Goal: Task Accomplishment & Management: Manage account settings

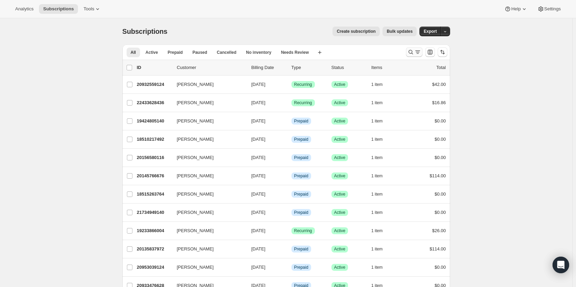
click at [412, 50] on icon "Search and filter results" at bounding box center [410, 52] width 7 height 7
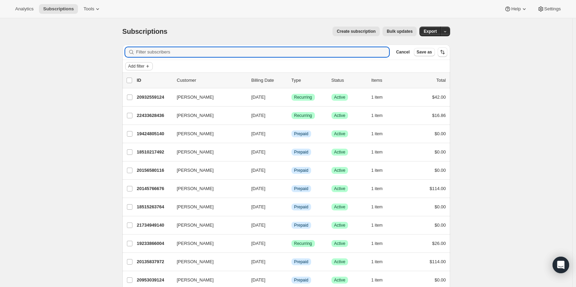
click at [133, 69] on button "Add filter" at bounding box center [139, 66] width 28 height 8
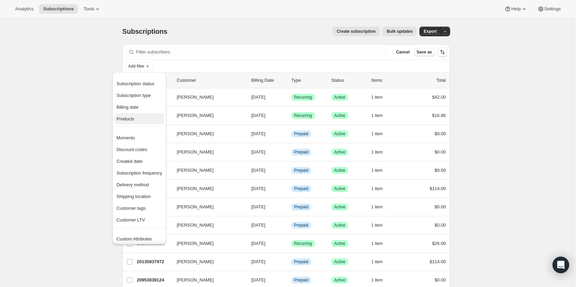
click at [134, 118] on span "Products" at bounding box center [126, 118] width 18 height 5
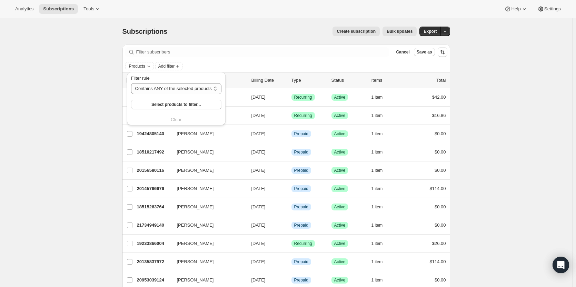
click at [159, 111] on div "Filter rule Contains ANY of the selected products Contains ALL of the selected …" at bounding box center [176, 99] width 90 height 48
click at [159, 108] on button "Select products to filter..." at bounding box center [176, 105] width 90 height 10
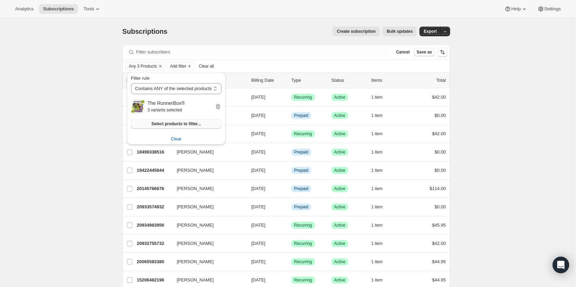
click at [183, 122] on span "Select products to filter..." at bounding box center [175, 124] width 49 height 6
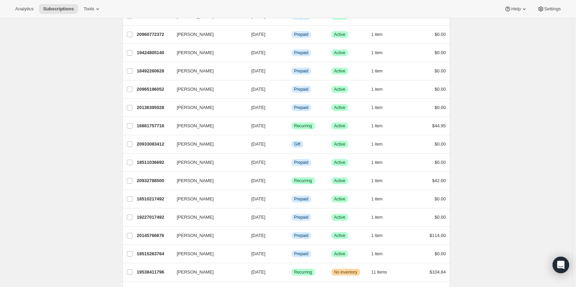
scroll to position [759, 0]
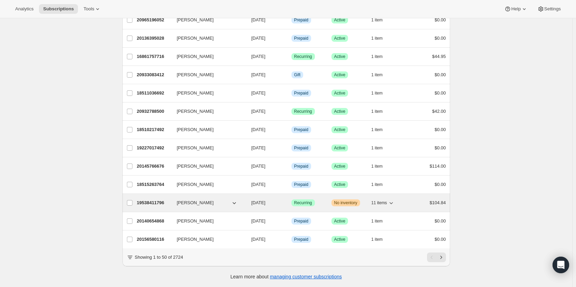
click at [384, 200] on span "11 items" at bounding box center [379, 203] width 16 height 6
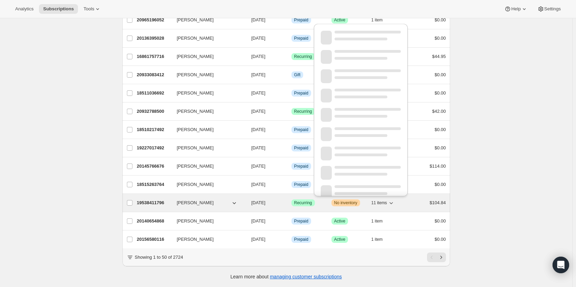
click at [384, 200] on span "11 items" at bounding box center [379, 203] width 16 height 6
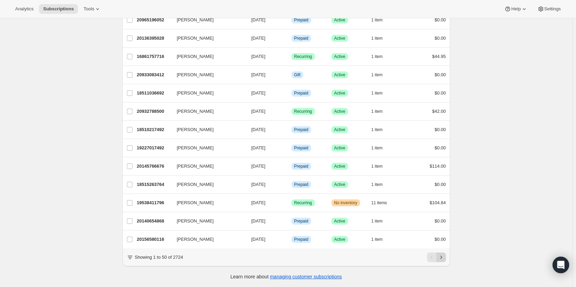
click at [444, 256] on icon "Next" at bounding box center [441, 257] width 7 height 7
click at [431, 256] on icon "Previous" at bounding box center [431, 257] width 7 height 7
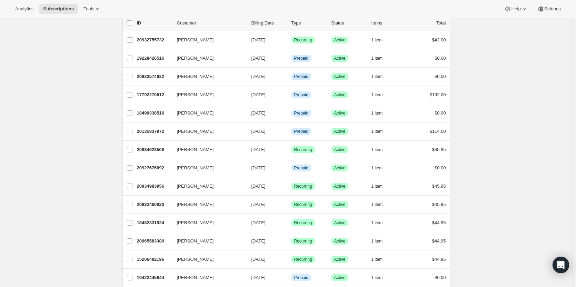
scroll to position [0, 0]
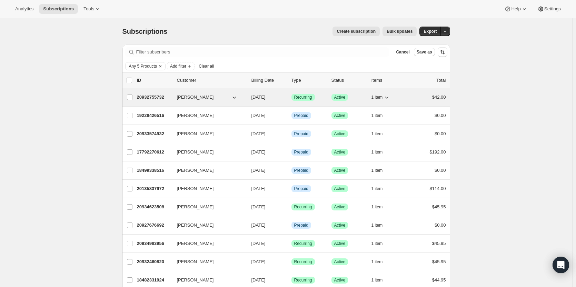
click at [298, 100] on span "Recurring" at bounding box center [303, 97] width 18 height 6
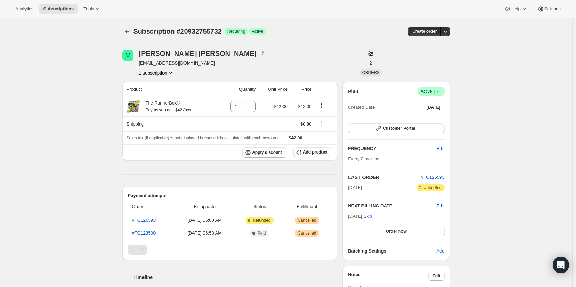
click at [440, 93] on icon at bounding box center [438, 91] width 7 height 7
click at [419, 117] on span "Cancel subscription" at bounding box center [433, 116] width 39 height 5
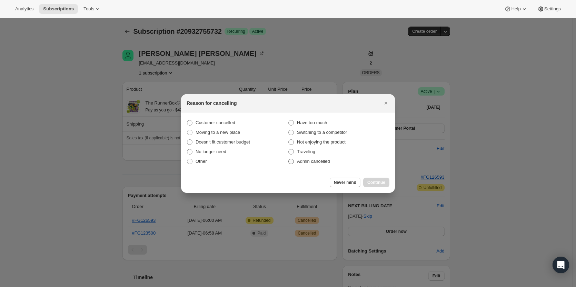
click at [305, 162] on span "Admin cancelled" at bounding box center [313, 161] width 33 height 5
click at [289, 159] on input "Admin cancelled" at bounding box center [288, 159] width 0 height 0
radio input "true"
click at [377, 185] on span "Continue" at bounding box center [376, 183] width 18 height 6
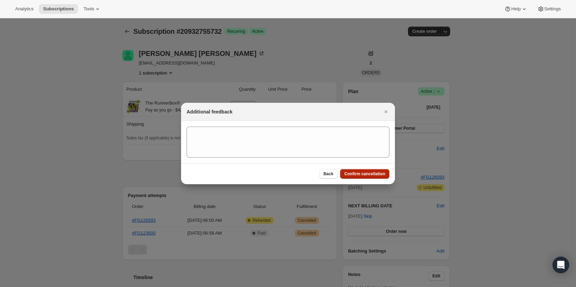
click at [368, 175] on span "Confirm cancellation" at bounding box center [364, 174] width 41 height 6
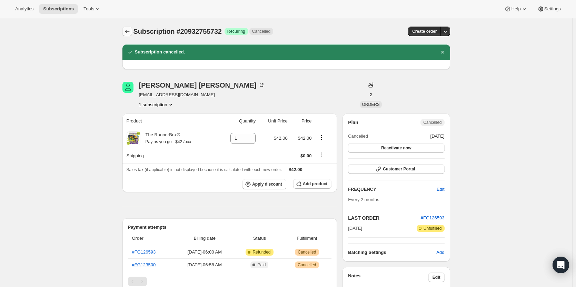
click at [128, 33] on icon "Subscriptions" at bounding box center [127, 31] width 7 height 7
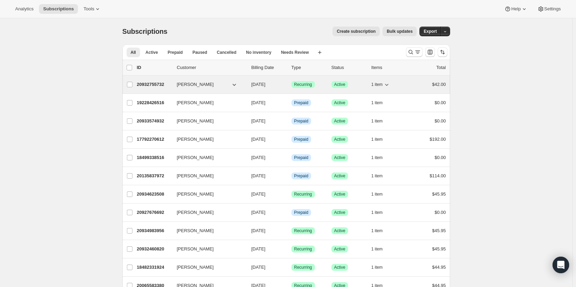
click at [323, 87] on div "Success Recurring" at bounding box center [308, 84] width 34 height 7
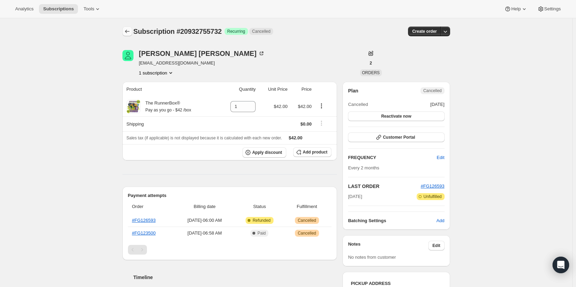
click at [130, 33] on icon "Subscriptions" at bounding box center [127, 31] width 7 height 7
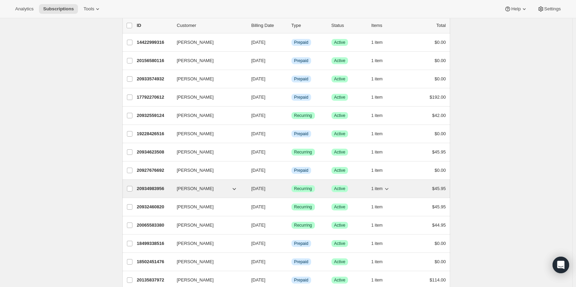
scroll to position [50, 0]
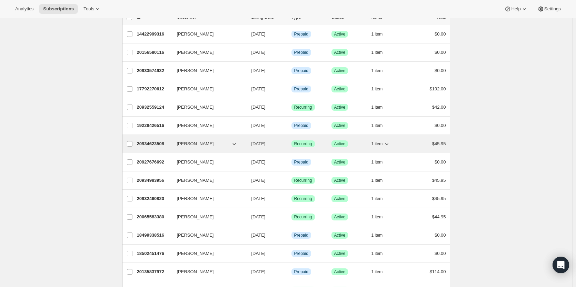
click at [315, 142] on span "Success Recurring" at bounding box center [302, 143] width 23 height 7
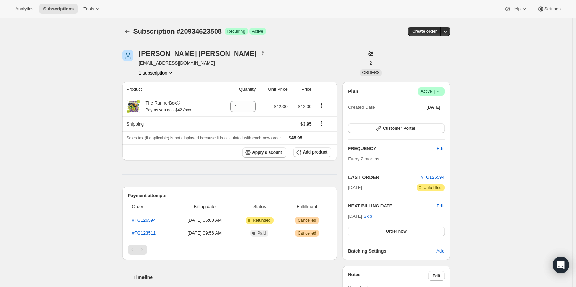
click at [440, 93] on icon at bounding box center [438, 91] width 7 height 7
click at [431, 119] on span "Cancel subscription" at bounding box center [433, 116] width 39 height 5
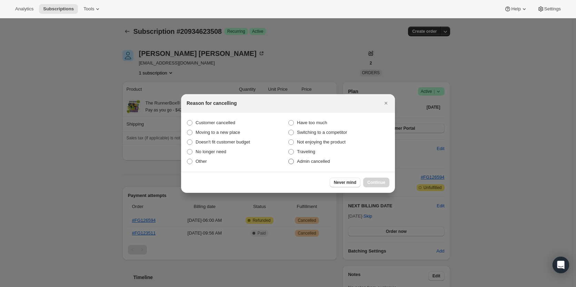
click at [317, 159] on span "Admin cancelled" at bounding box center [313, 161] width 33 height 5
click at [289, 159] on input "Admin cancelled" at bounding box center [288, 159] width 0 height 0
radio input "true"
click at [371, 181] on span "Continue" at bounding box center [376, 183] width 18 height 6
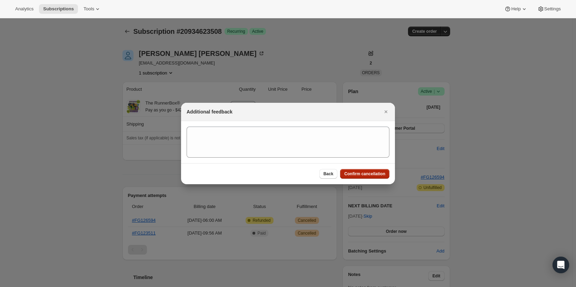
click at [375, 175] on span "Confirm cancellation" at bounding box center [364, 174] width 41 height 6
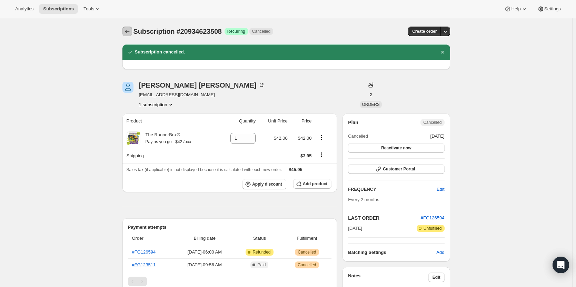
click at [123, 29] on div "Subscription #20934623508. This page is ready Subscription #20934623508 Success…" at bounding box center [286, 252] width 344 height 468
click at [126, 29] on icon "Subscriptions" at bounding box center [127, 31] width 7 height 7
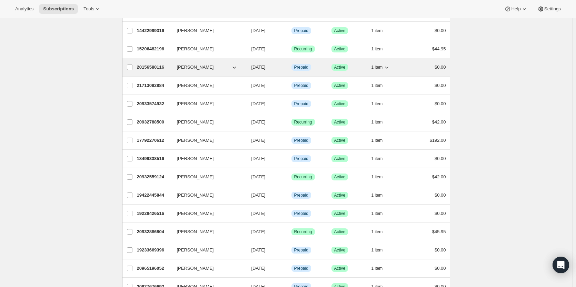
scroll to position [137, 0]
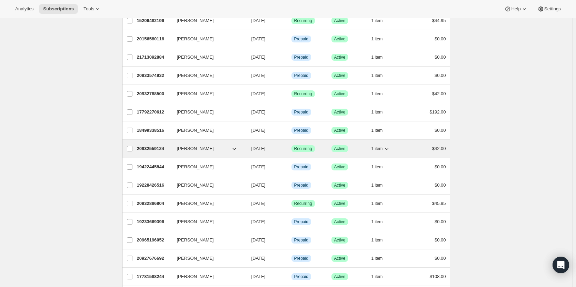
click at [306, 146] on span "Success Recurring" at bounding box center [302, 148] width 23 height 7
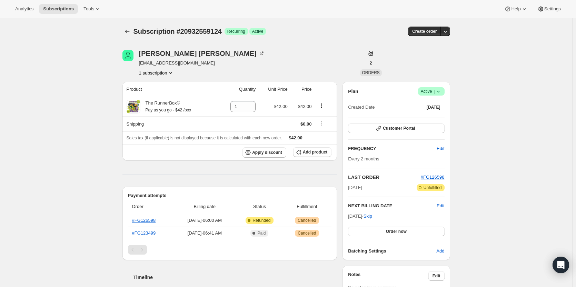
click at [442, 91] on icon at bounding box center [438, 91] width 7 height 7
click at [426, 116] on span "Cancel subscription" at bounding box center [433, 116] width 39 height 5
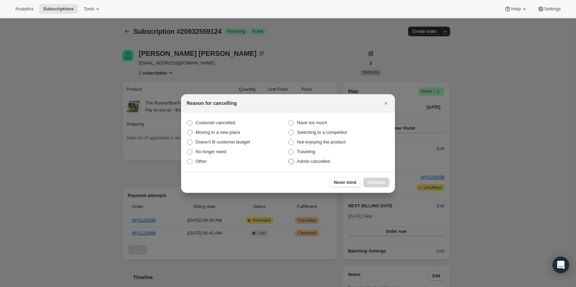
click at [298, 159] on span "Admin cancelled" at bounding box center [313, 161] width 33 height 5
click at [289, 159] on input "Admin cancelled" at bounding box center [288, 159] width 0 height 0
radio input "true"
click at [372, 183] on span "Continue" at bounding box center [376, 183] width 18 height 6
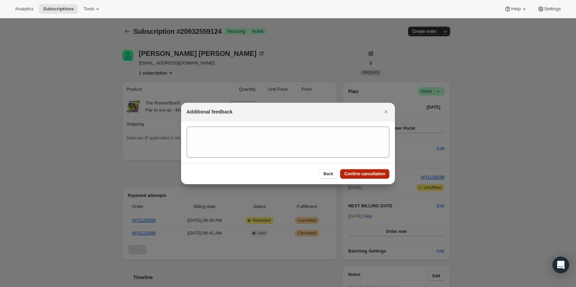
click at [370, 175] on span "Confirm cancellation" at bounding box center [364, 174] width 41 height 6
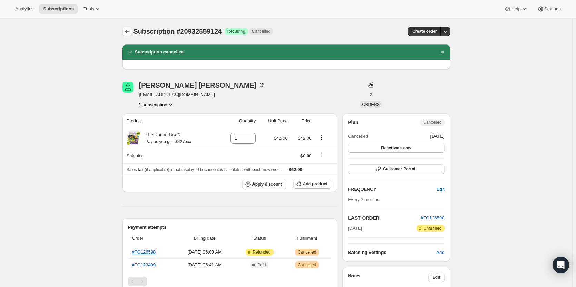
click at [130, 30] on icon "Subscriptions" at bounding box center [127, 31] width 7 height 7
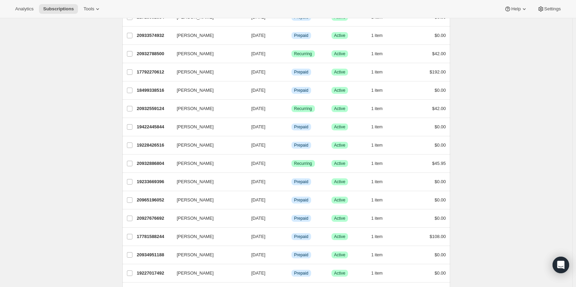
scroll to position [177, 0]
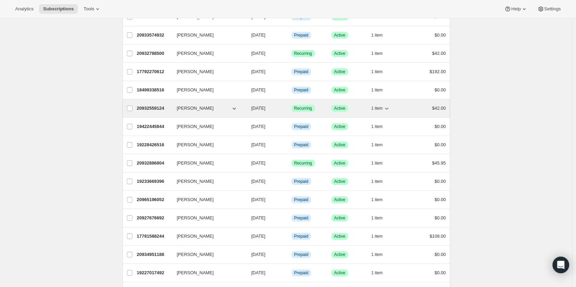
click at [320, 106] on div "Success Recurring" at bounding box center [308, 108] width 34 height 7
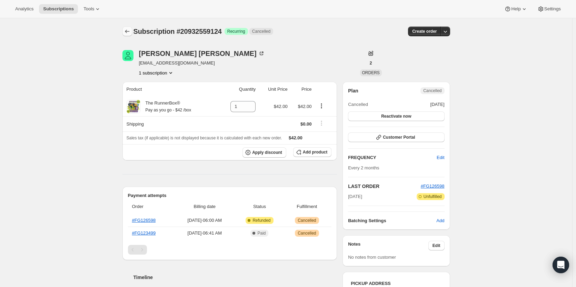
click at [129, 30] on icon "Subscriptions" at bounding box center [127, 31] width 7 height 7
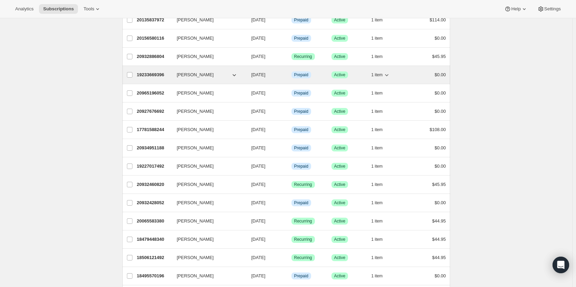
scroll to position [285, 0]
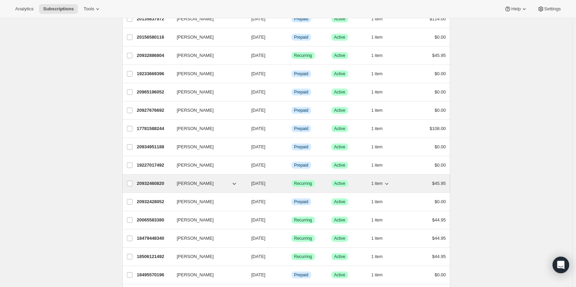
click at [315, 183] on span "Success Recurring" at bounding box center [302, 183] width 23 height 7
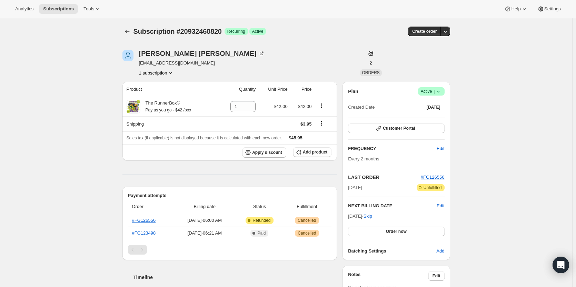
click at [442, 94] on icon at bounding box center [438, 91] width 7 height 7
click at [436, 112] on button "Cancel subscription" at bounding box center [433, 116] width 43 height 11
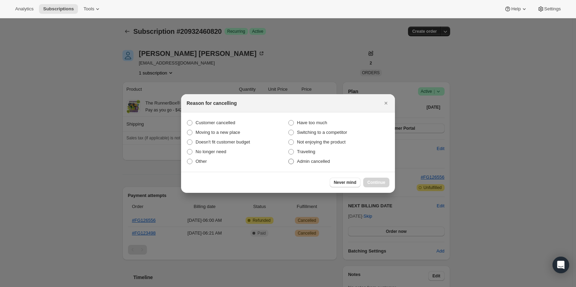
click at [300, 161] on span "Admin cancelled" at bounding box center [313, 161] width 33 height 5
click at [289, 159] on input "Admin cancelled" at bounding box center [288, 159] width 0 height 0
radio input "true"
click at [379, 183] on span "Continue" at bounding box center [376, 183] width 18 height 6
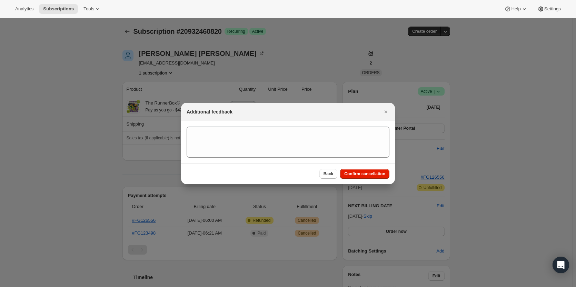
click at [375, 182] on div "Back Confirm cancellation" at bounding box center [288, 173] width 214 height 21
click at [365, 177] on button "Confirm cancellation" at bounding box center [364, 174] width 49 height 10
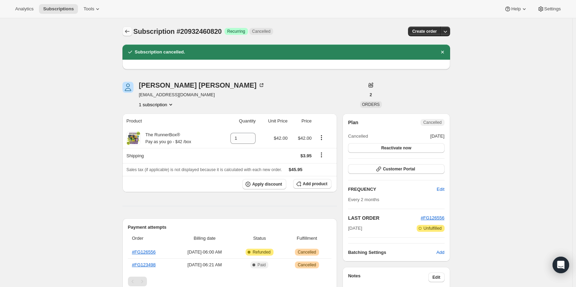
click at [128, 32] on icon "Subscriptions" at bounding box center [127, 31] width 7 height 7
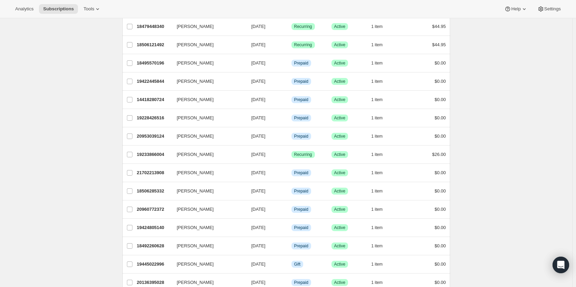
scroll to position [497, 0]
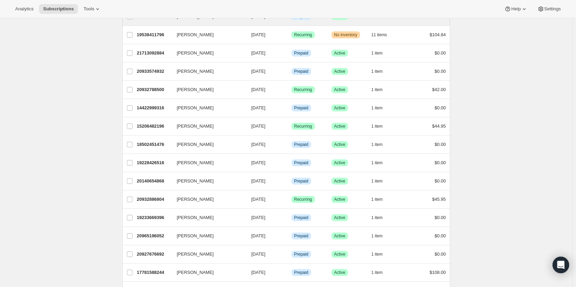
scroll to position [134, 0]
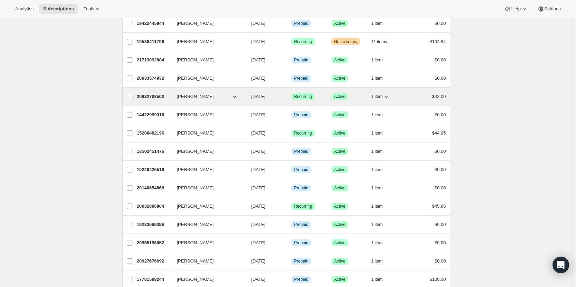
click at [312, 94] on span "Recurring" at bounding box center [303, 97] width 18 height 6
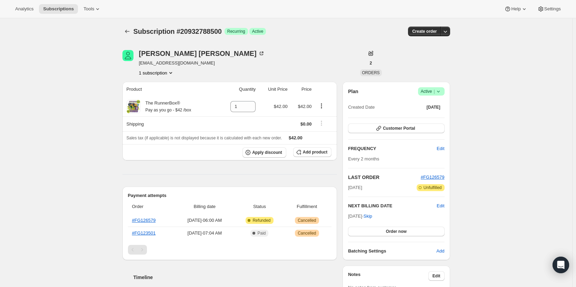
click at [441, 90] on icon at bounding box center [438, 91] width 7 height 7
click at [423, 127] on div "Pause subscription Cancel subscription" at bounding box center [433, 113] width 53 height 34
click at [441, 92] on icon at bounding box center [438, 91] width 7 height 7
click at [433, 113] on button "Cancel subscription" at bounding box center [433, 116] width 43 height 11
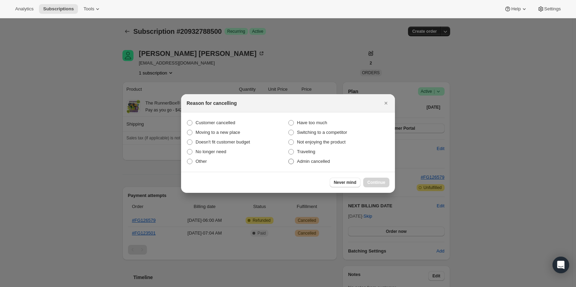
click at [314, 162] on span "Admin cancelled" at bounding box center [313, 161] width 33 height 5
click at [289, 159] on input "Admin cancelled" at bounding box center [288, 159] width 0 height 0
radio input "true"
click at [381, 178] on button "Continue" at bounding box center [376, 183] width 26 height 10
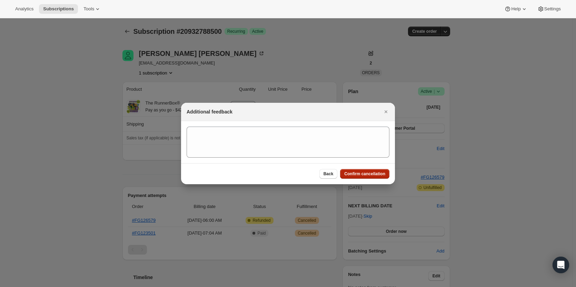
click at [367, 176] on span "Confirm cancellation" at bounding box center [364, 174] width 41 height 6
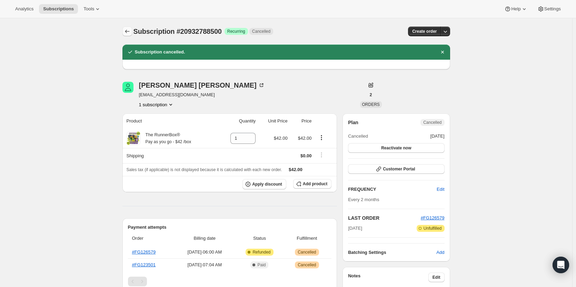
click at [127, 31] on icon "Subscriptions" at bounding box center [127, 31] width 7 height 7
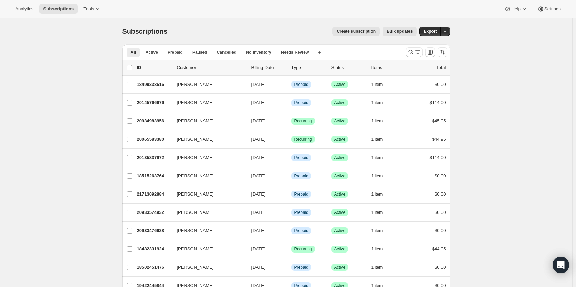
click at [267, 58] on div "All Active Prepaid Paused Cancelled No inventory Needs Review More views All Ac…" at bounding box center [261, 51] width 278 height 15
click at [262, 55] on button "No inventory" at bounding box center [258, 53] width 33 height 10
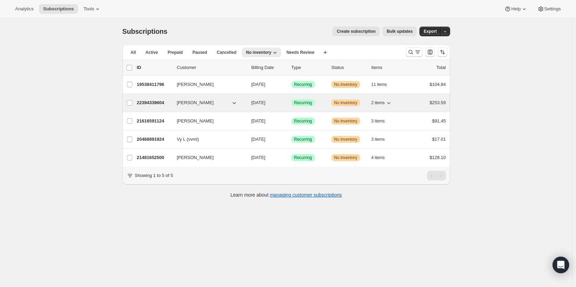
click at [331, 98] on div "22394339604 [PERSON_NAME] [DATE] Success Recurring Warning No inventory 2 items…" at bounding box center [291, 103] width 309 height 10
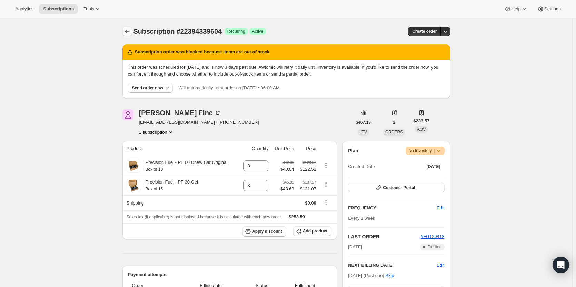
click at [131, 32] on icon "Subscriptions" at bounding box center [127, 31] width 7 height 7
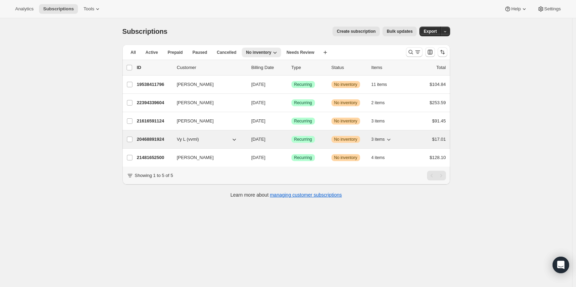
click at [326, 137] on div "Success Recurring" at bounding box center [308, 139] width 34 height 7
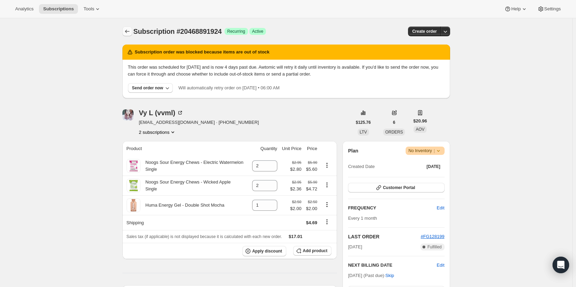
click at [131, 30] on icon "Subscriptions" at bounding box center [127, 31] width 7 height 7
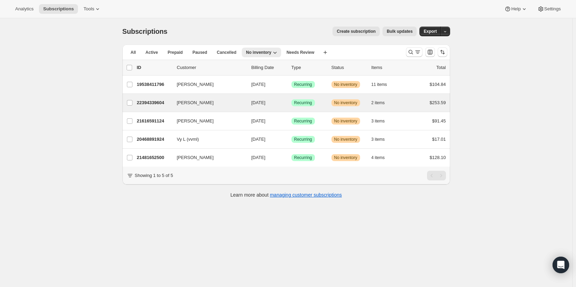
click at [322, 108] on div "[PERSON_NAME] 22394339604 [PERSON_NAME] [DATE] Success Recurring Warning No inv…" at bounding box center [286, 103] width 328 height 18
click at [323, 105] on div "Success Recurring" at bounding box center [308, 102] width 34 height 7
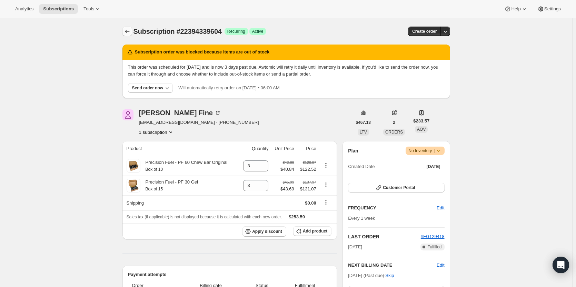
click at [130, 29] on icon "Subscriptions" at bounding box center [127, 31] width 7 height 7
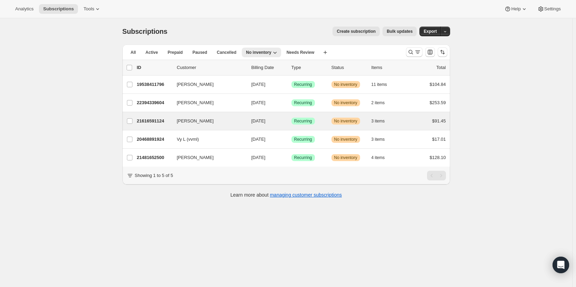
click at [321, 126] on div "[PERSON_NAME] 21616591124 [PERSON_NAME] [DATE] Success Recurring Warning No inv…" at bounding box center [286, 121] width 328 height 18
click at [318, 121] on div "Success Recurring" at bounding box center [308, 121] width 34 height 7
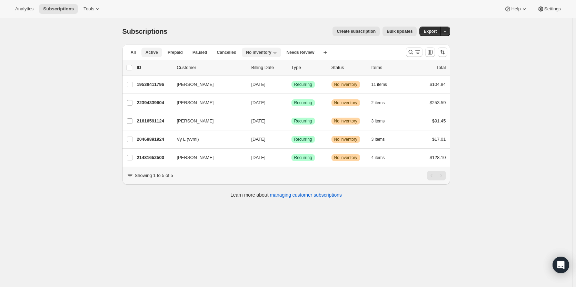
click at [154, 50] on span "Active" at bounding box center [152, 53] width 12 height 6
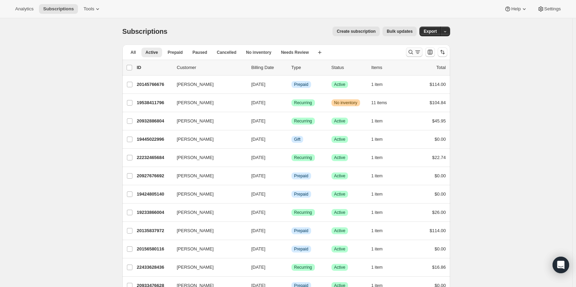
click at [417, 57] on button "Search and filter results" at bounding box center [414, 52] width 17 height 10
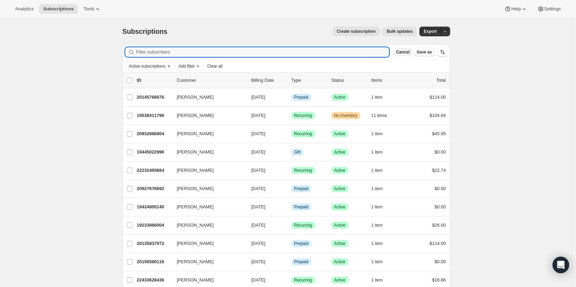
click at [410, 48] on button "Cancel" at bounding box center [402, 52] width 19 height 8
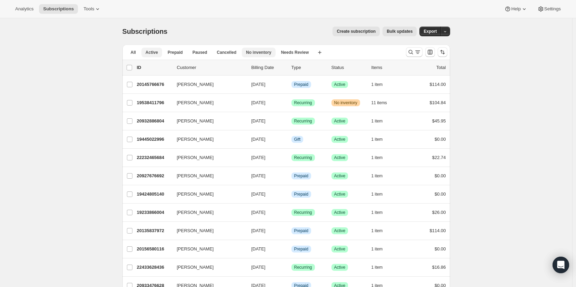
click at [268, 51] on button "No inventory" at bounding box center [258, 53] width 33 height 10
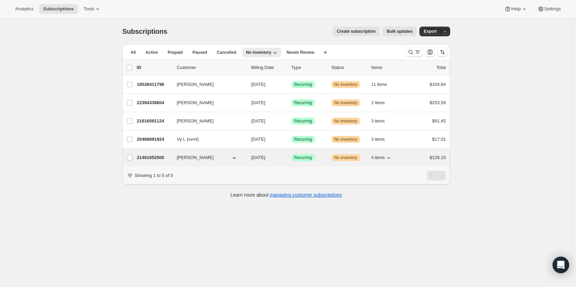
click at [315, 161] on div "21481652500 Julie Rabbitt 09/30/2025 Success Recurring Warning No inventory 4 i…" at bounding box center [291, 158] width 309 height 10
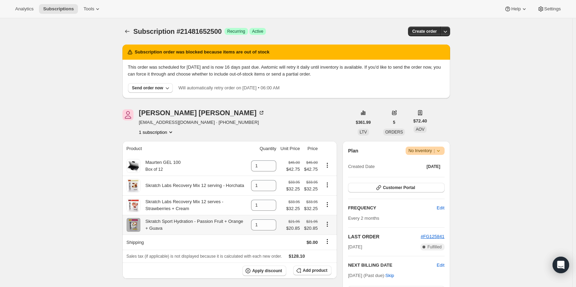
click at [329, 227] on icon "Product actions" at bounding box center [327, 224] width 7 height 7
click at [327, 237] on span "Remove" at bounding box center [325, 238] width 17 height 5
type input "0"
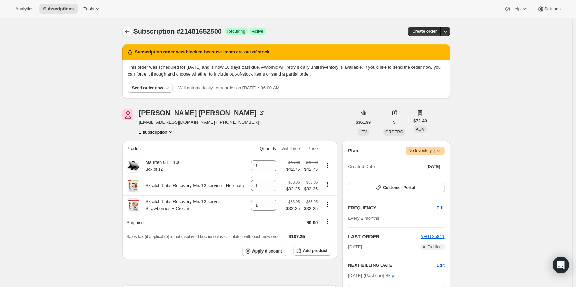
click at [128, 32] on icon "Subscriptions" at bounding box center [127, 31] width 7 height 7
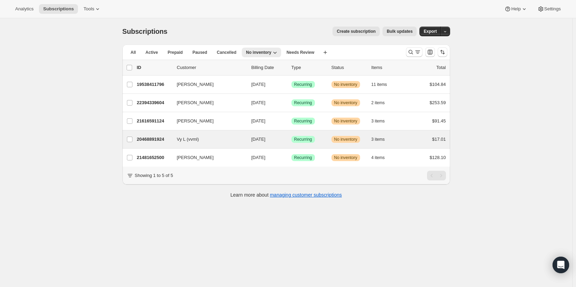
click at [343, 134] on div "Vy L (vvml) 20468891924 Vy L (vvml) 09/30/2025 Success Recurring Warning No inv…" at bounding box center [286, 139] width 328 height 18
click at [319, 140] on div "Success Recurring" at bounding box center [308, 139] width 34 height 7
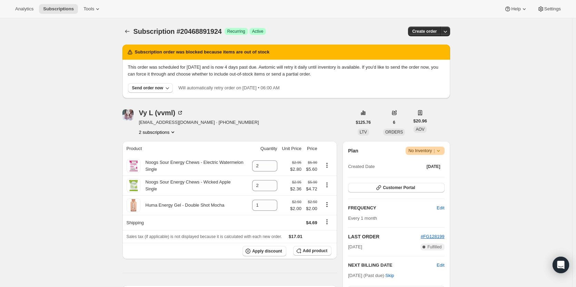
click at [126, 30] on icon "Subscriptions" at bounding box center [127, 31] width 7 height 7
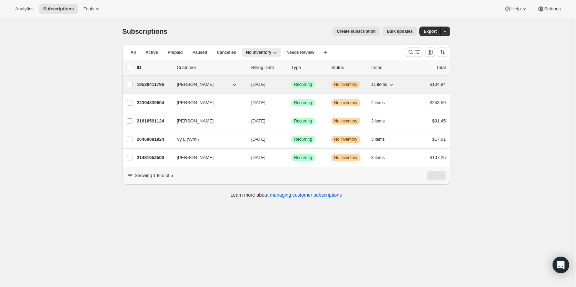
click at [321, 87] on div "Success Recurring" at bounding box center [308, 84] width 34 height 7
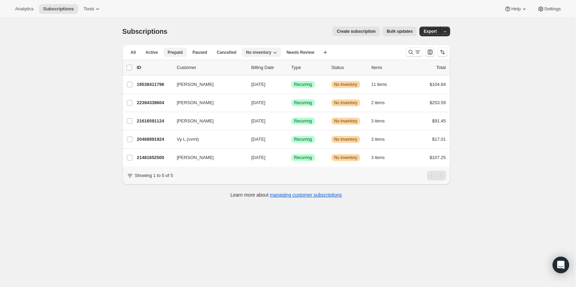
click at [165, 52] on button "Prepaid" at bounding box center [174, 53] width 23 height 10
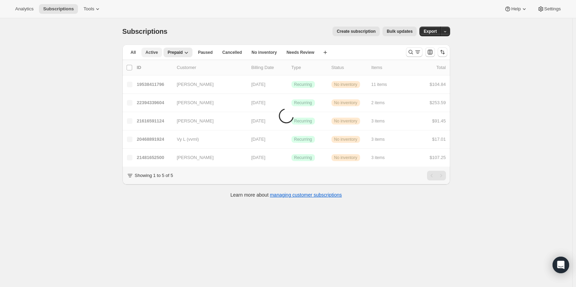
click at [158, 52] on span "Active" at bounding box center [152, 53] width 12 height 6
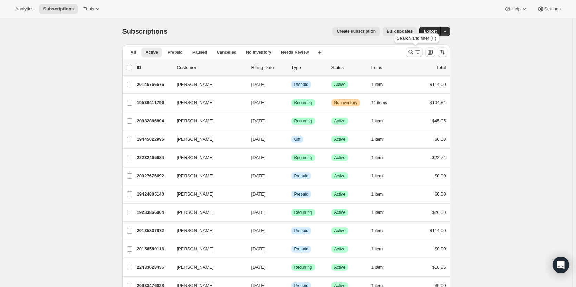
click at [416, 53] on icon "Search and filter results" at bounding box center [417, 52] width 7 height 7
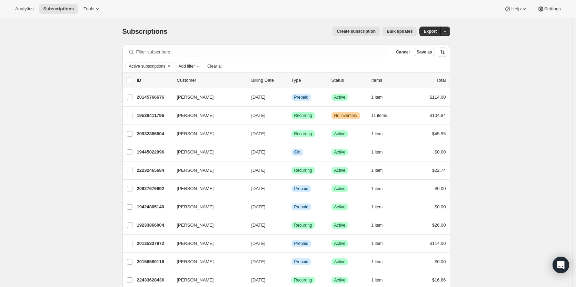
click at [210, 69] on button "Clear all" at bounding box center [215, 66] width 21 height 8
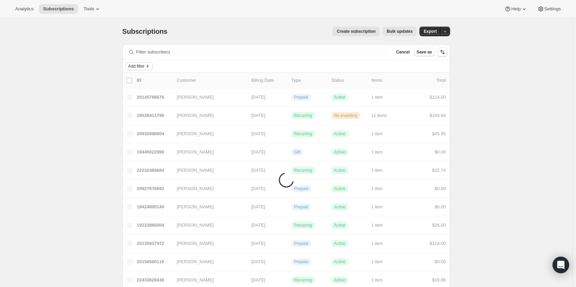
click at [149, 70] on button "Add filter" at bounding box center [139, 66] width 28 height 8
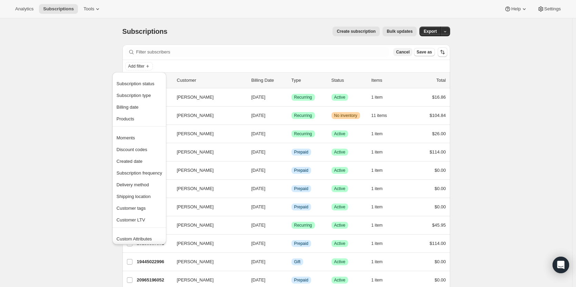
click at [405, 53] on span "Cancel" at bounding box center [402, 52] width 13 height 6
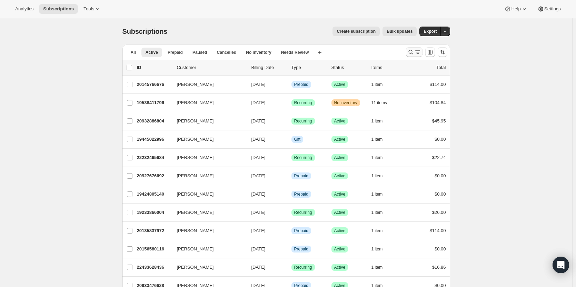
click at [421, 48] on button "Search and filter results" at bounding box center [414, 52] width 17 height 10
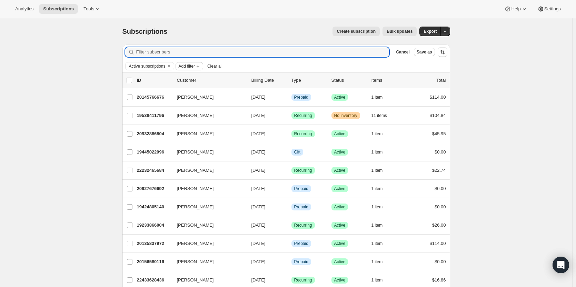
click at [182, 65] on span "Add filter" at bounding box center [187, 66] width 16 height 6
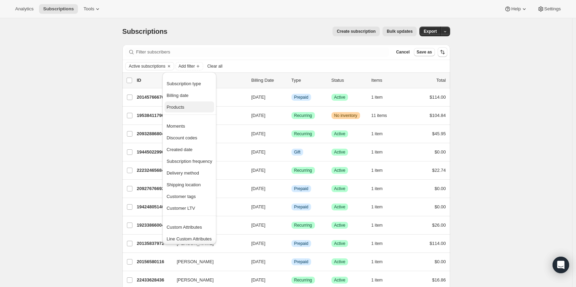
click at [181, 108] on span "Products" at bounding box center [176, 106] width 18 height 5
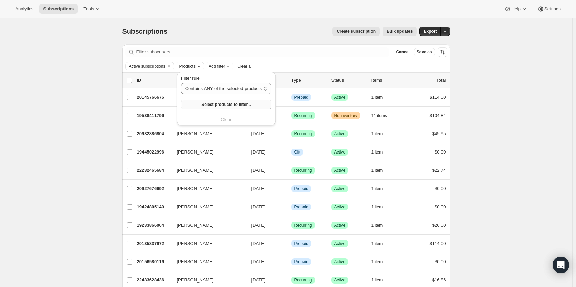
drag, startPoint x: 236, startPoint y: 99, endPoint x: 233, endPoint y: 105, distance: 6.5
click at [233, 105] on div "Filter rule Contains ANY of the selected products Contains ALL of the selected …" at bounding box center [226, 92] width 90 height 34
click at [233, 105] on span "Select products to filter..." at bounding box center [225, 105] width 49 height 6
